Goal: Book appointment/travel/reservation

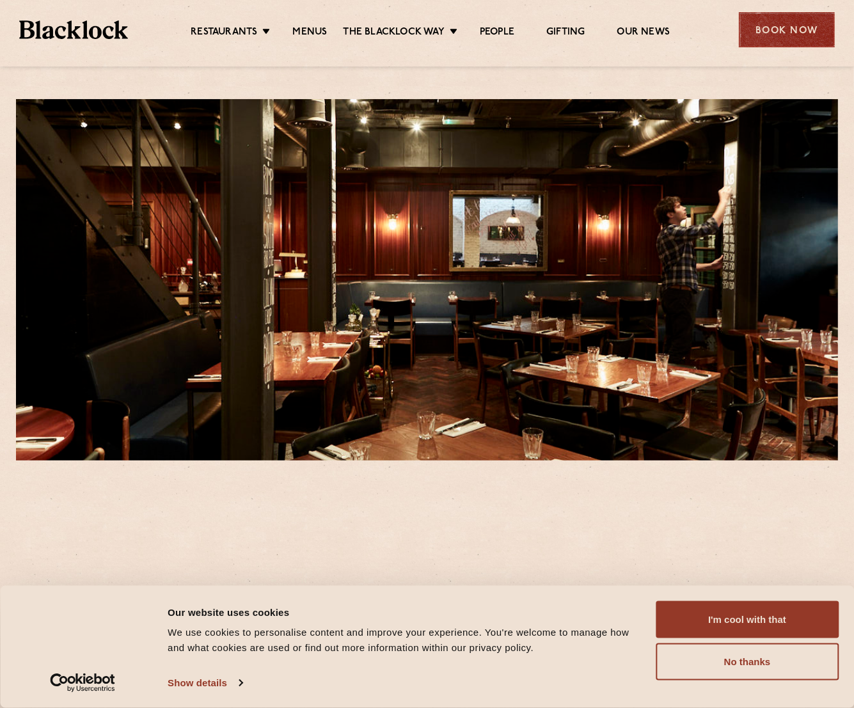
click at [773, 29] on div "Book Now" at bounding box center [786, 29] width 96 height 35
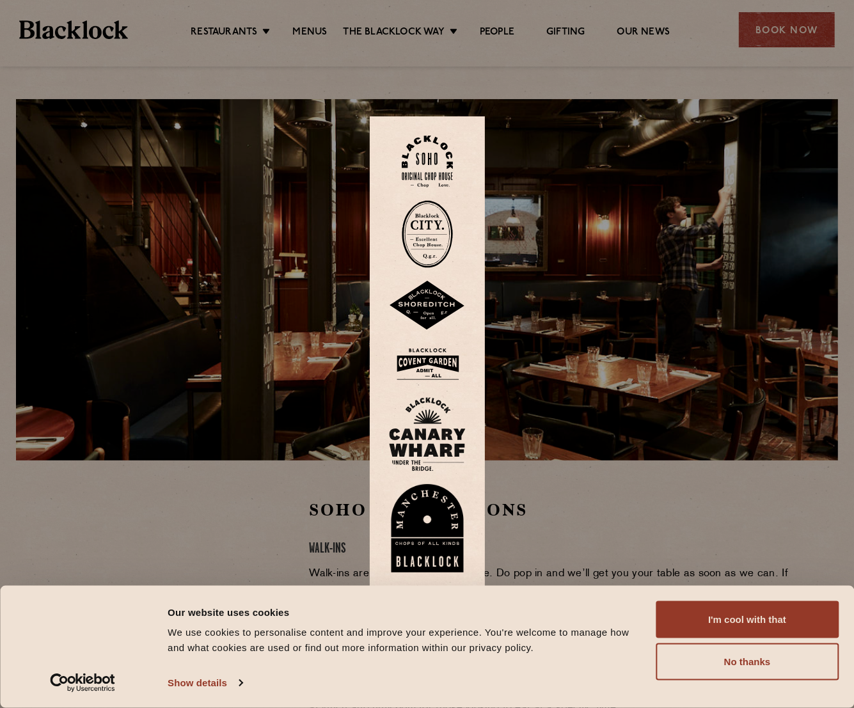
click at [436, 160] on img at bounding box center [427, 162] width 51 height 52
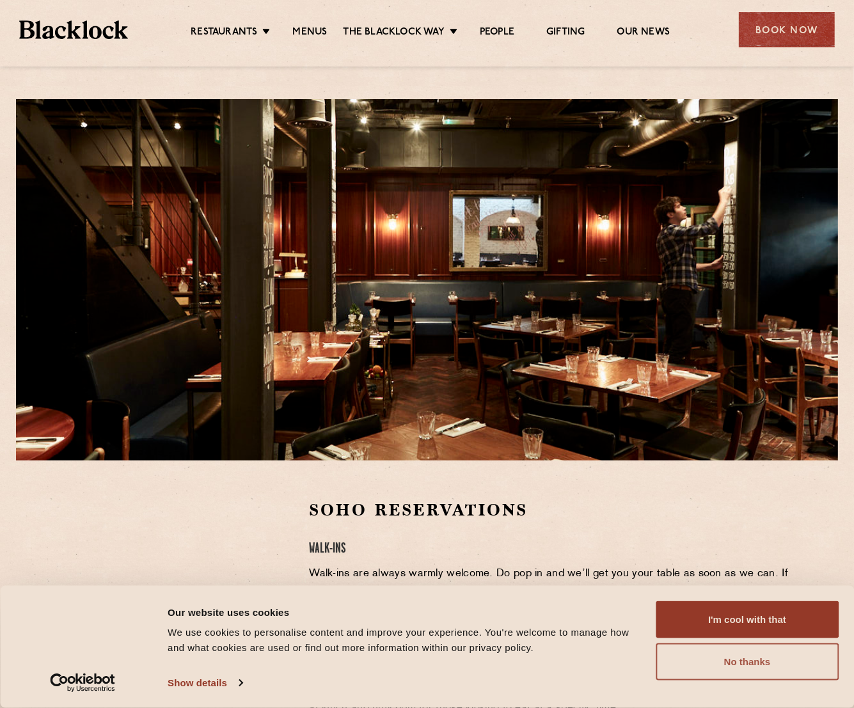
click at [784, 664] on button "No thanks" at bounding box center [746, 661] width 183 height 37
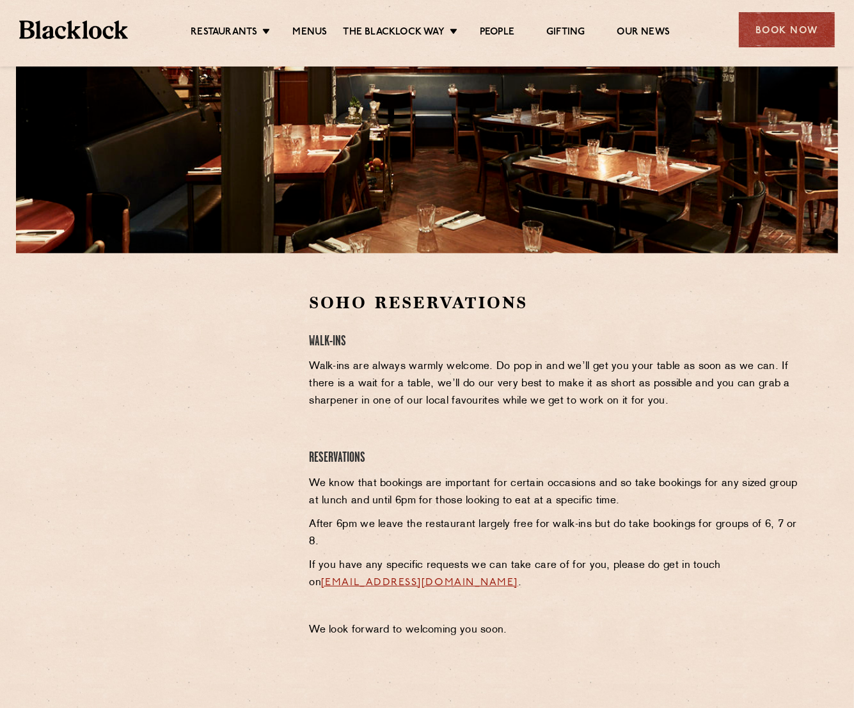
scroll to position [189, 0]
